Goal: Task Accomplishment & Management: Use online tool/utility

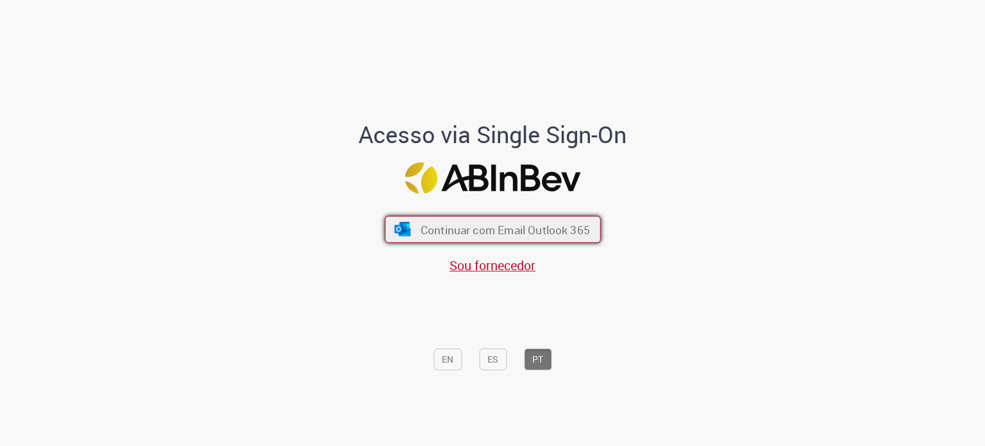
click at [480, 231] on span "Continuar com Email Outlook 365" at bounding box center [504, 229] width 169 height 15
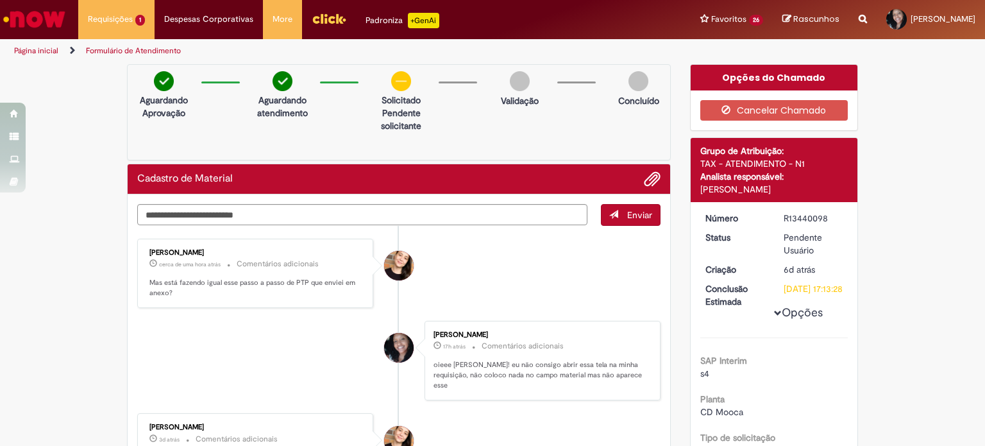
click at [242, 174] on div "Cadastro de Material" at bounding box center [398, 179] width 523 height 17
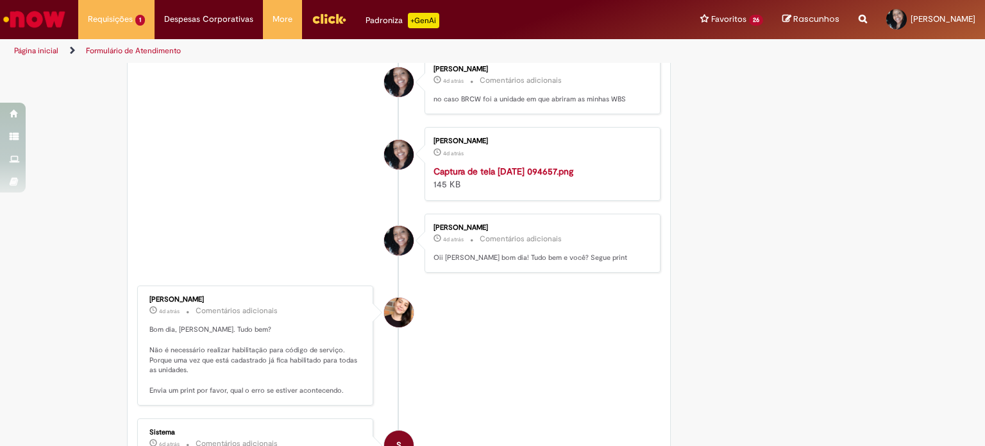
scroll to position [1642, 0]
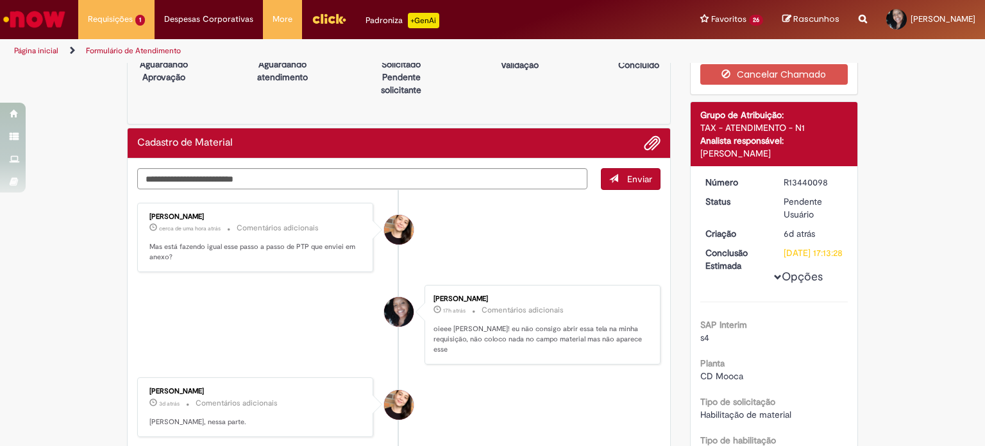
scroll to position [51, 0]
